Goal: Information Seeking & Learning: Learn about a topic

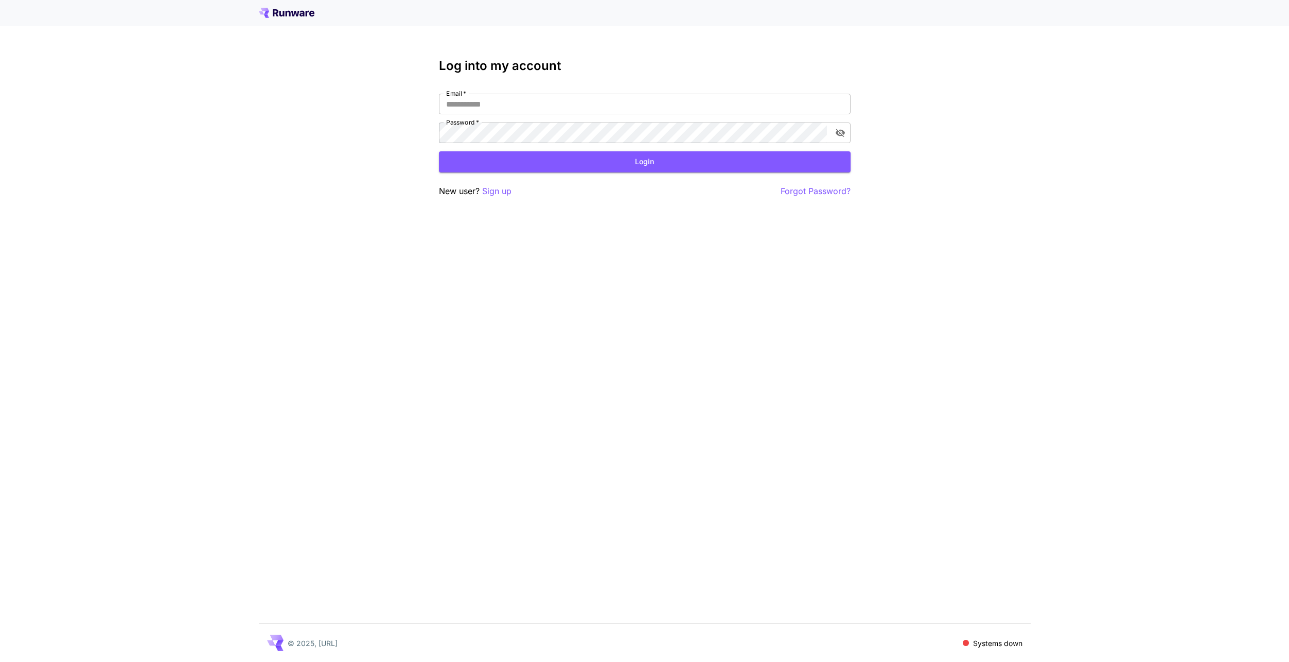
click at [287, 15] on icon at bounding box center [287, 14] width 5 height 6
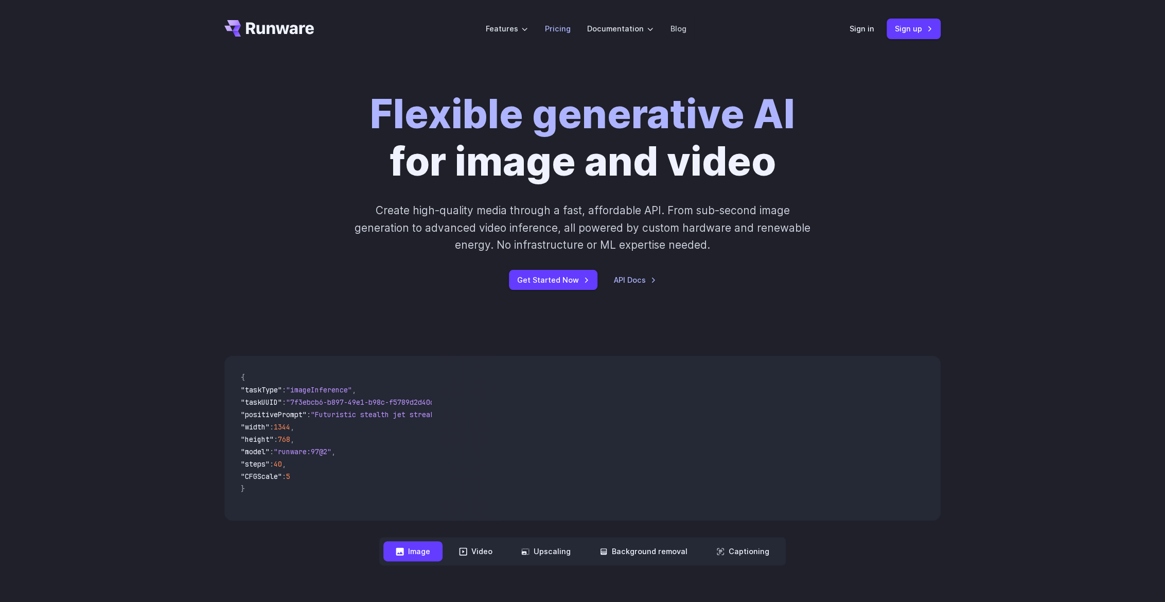
click at [550, 27] on link "Pricing" at bounding box center [558, 29] width 26 height 12
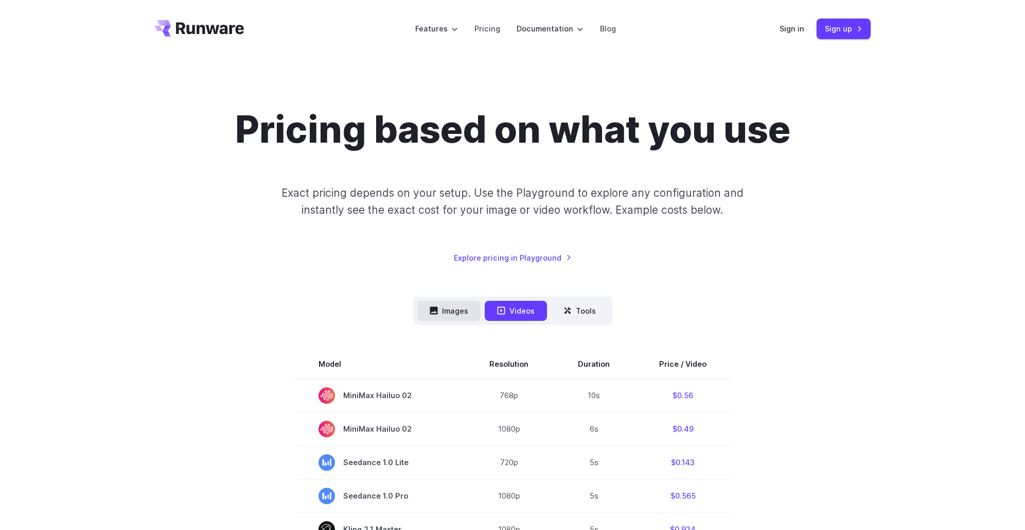
click at [466, 309] on button "Images" at bounding box center [448, 311] width 63 height 20
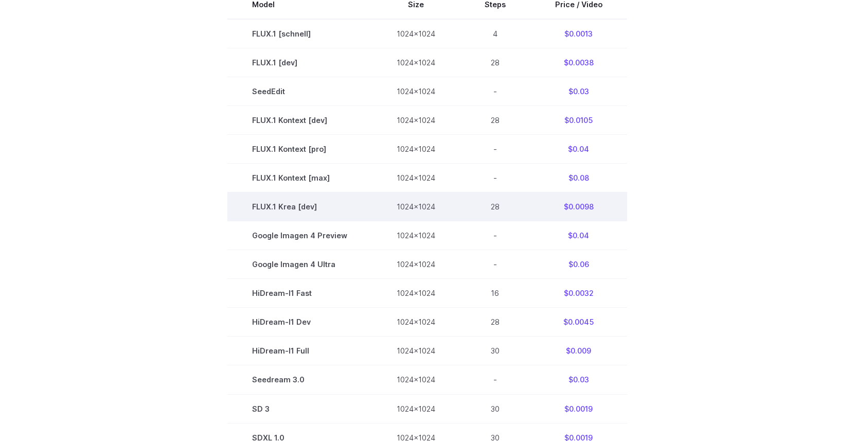
scroll to position [372, 0]
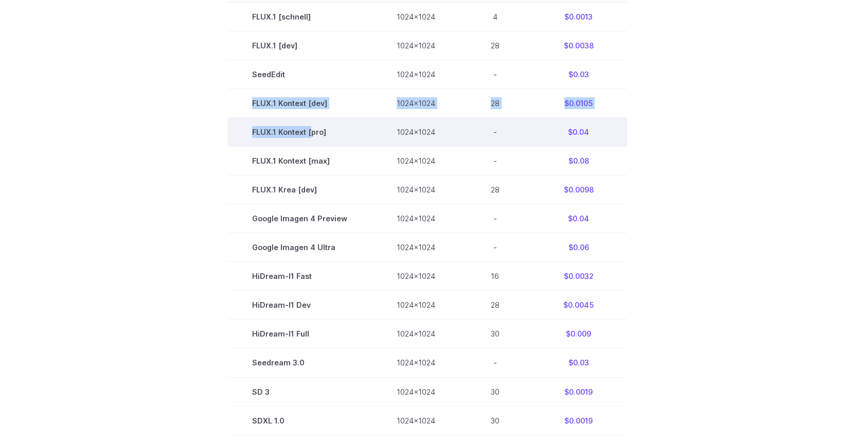
drag, startPoint x: 246, startPoint y: 109, endPoint x: 312, endPoint y: 137, distance: 71.7
click at [312, 137] on tbody "Model Size Steps Price / Video FLUX.1 [schnell] 1024x1024 4 $0.0013 FLUX.1 [dev…" at bounding box center [428, 218] width 400 height 491
click at [312, 137] on td "FLUX.1 Kontext [pro]" at bounding box center [300, 132] width 145 height 29
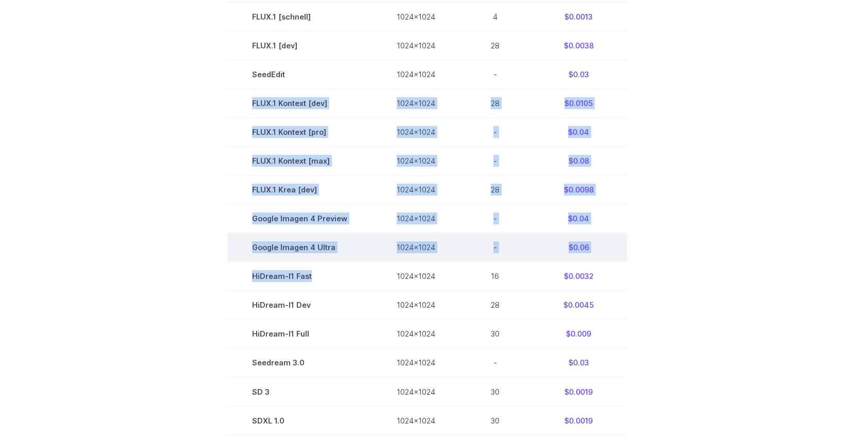
drag, startPoint x: 252, startPoint y: 106, endPoint x: 365, endPoint y: 260, distance: 192.2
click at [365, 260] on tbody "Model Size Steps Price / Video FLUX.1 [schnell] 1024x1024 4 $0.0013 FLUX.1 [dev…" at bounding box center [428, 218] width 400 height 491
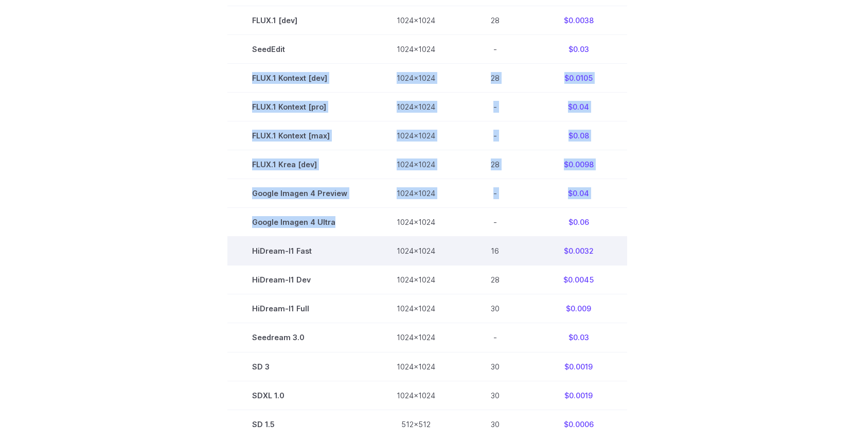
scroll to position [475, 0]
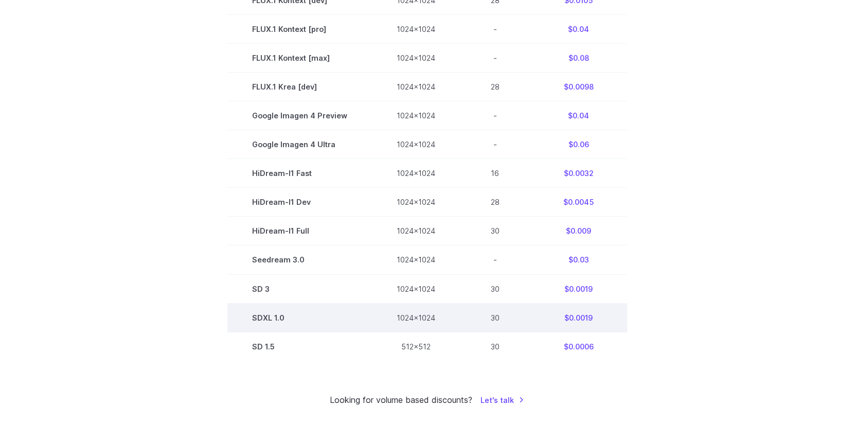
click at [330, 308] on td "SDXL 1.0" at bounding box center [300, 317] width 145 height 29
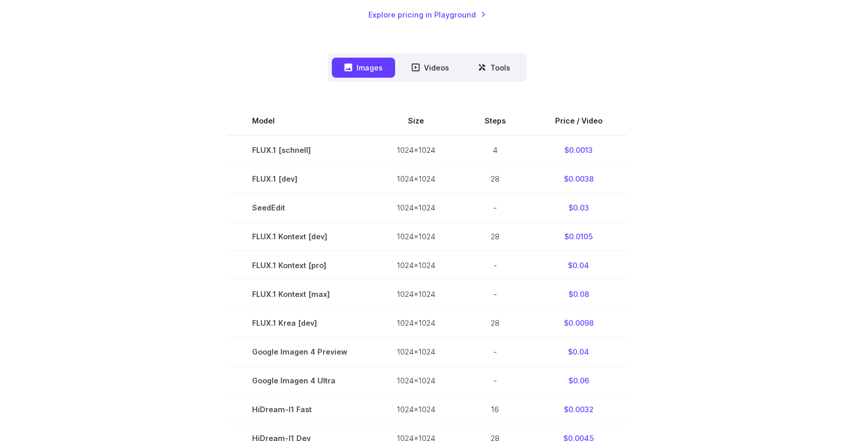
scroll to position [240, 0]
click at [214, 311] on section "Model Size Steps Price / Video FLUX.1 [schnell] 1024x1024 4 $0.0013 FLUX.1 [dev…" at bounding box center [427, 351] width 717 height 491
